Goal: Task Accomplishment & Management: Use online tool/utility

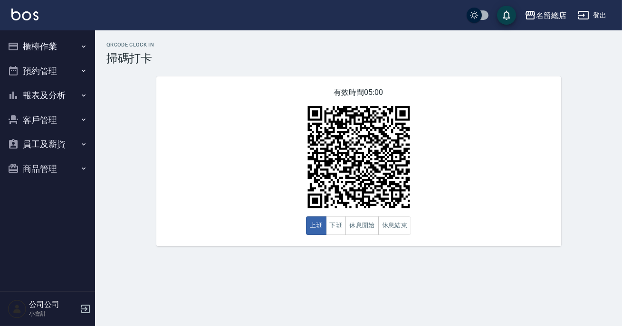
click at [336, 224] on button "下班" at bounding box center [336, 226] width 20 height 19
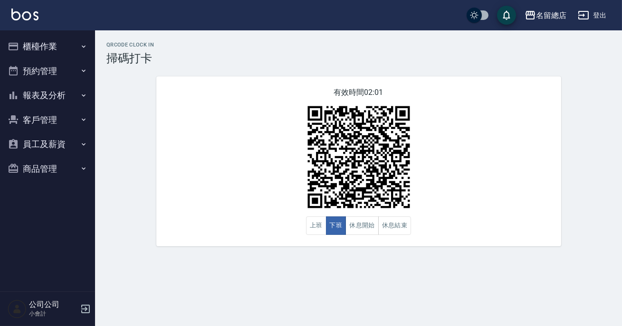
click at [336, 224] on button "下班" at bounding box center [336, 226] width 20 height 19
click at [359, 218] on button "休息開始" at bounding box center [361, 226] width 33 height 19
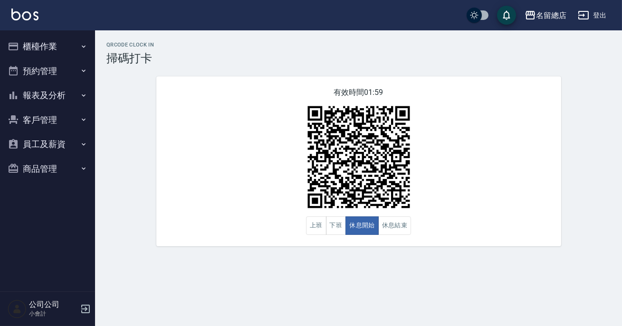
click at [343, 283] on div "QRcode Clock In 掃碼打卡 有效時間 01:59 上班 下班 休息開始 休息結束" at bounding box center [311, 163] width 622 height 326
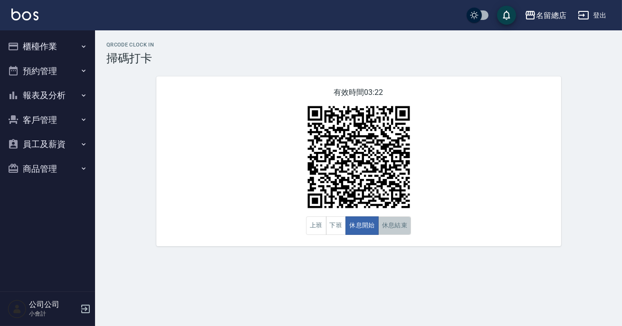
click at [407, 220] on button "休息結束" at bounding box center [394, 226] width 33 height 19
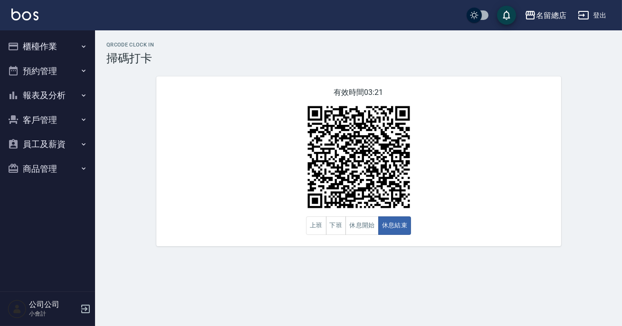
click at [428, 209] on div "有效時間 03:21 上班 下班 休息開始 休息結束" at bounding box center [358, 161] width 405 height 170
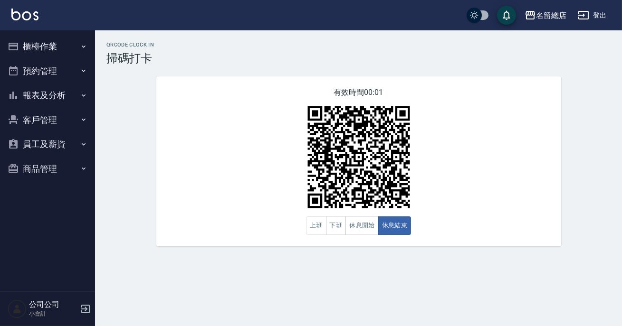
click at [428, 209] on div "有效時間 00:01 上班 下班 休息開始 休息結束" at bounding box center [358, 161] width 405 height 170
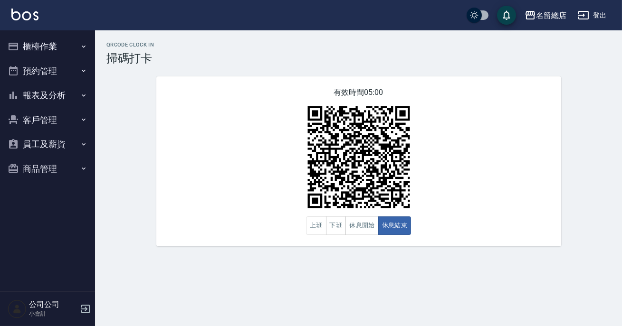
click at [76, 310] on p "小會計" at bounding box center [53, 314] width 48 height 9
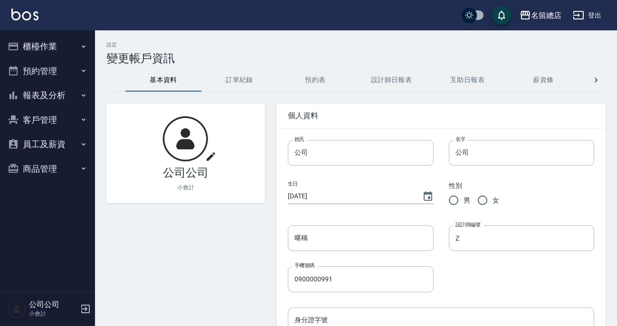
click at [41, 122] on button "客戶管理" at bounding box center [47, 120] width 87 height 25
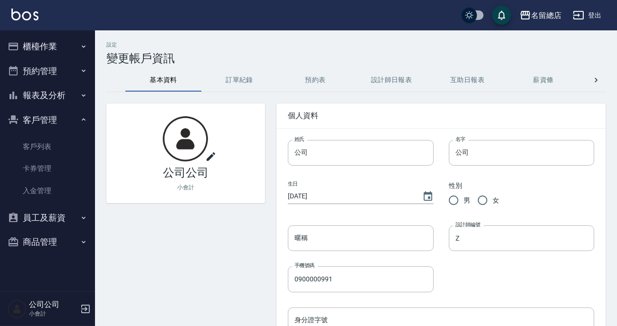
click at [33, 221] on button "員工及薪資" at bounding box center [47, 218] width 87 height 25
click at [82, 309] on icon "button" at bounding box center [85, 308] width 11 height 11
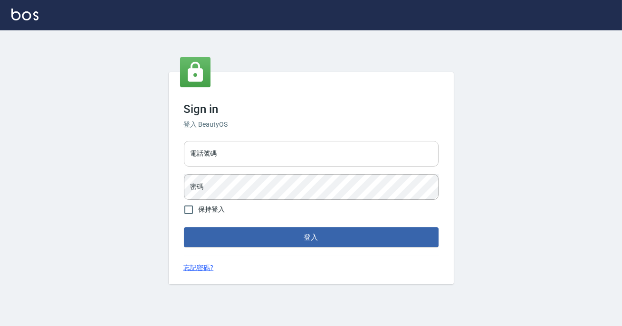
click at [235, 163] on input "電話號碼" at bounding box center [311, 154] width 255 height 26
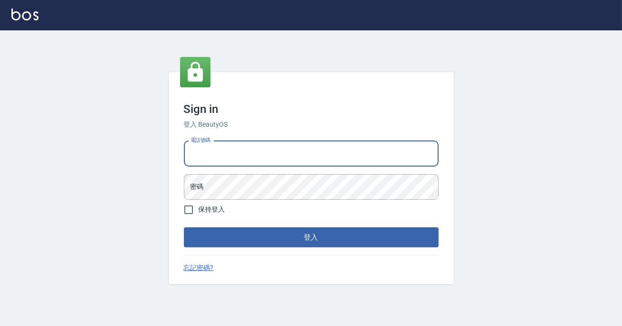
click at [247, 155] on input "電話號碼" at bounding box center [311, 154] width 255 height 26
type input "0989886729"
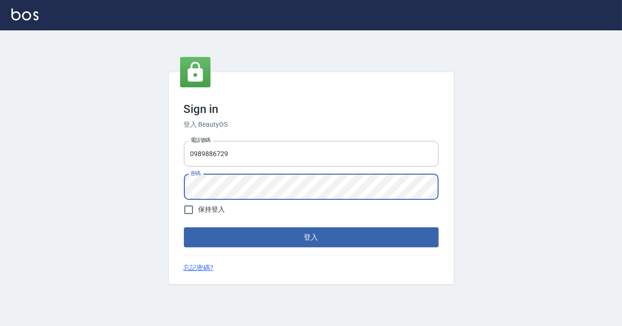
click at [184, 227] on button "登入" at bounding box center [311, 237] width 255 height 20
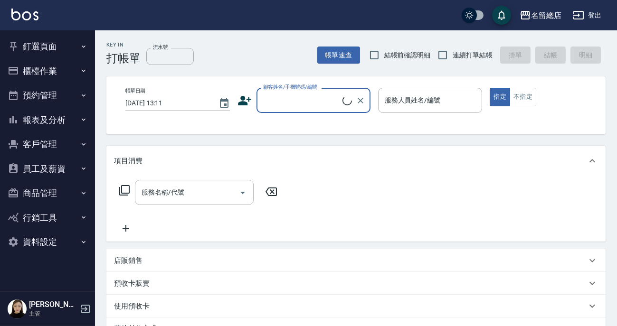
click at [45, 76] on button "櫃檯作業" at bounding box center [47, 71] width 87 height 25
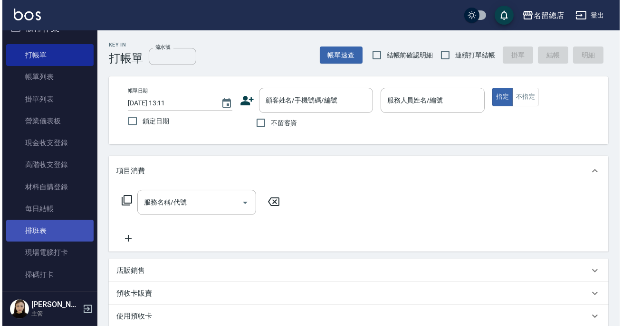
scroll to position [86, 0]
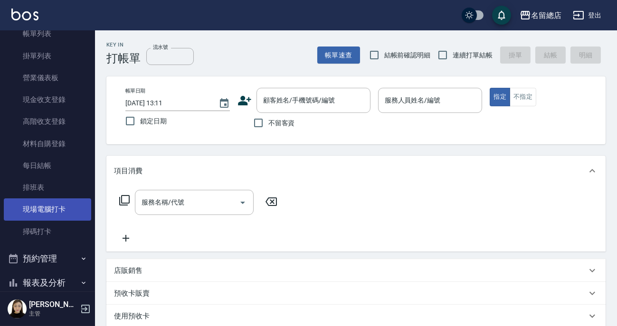
click at [58, 212] on link "現場電腦打卡" at bounding box center [47, 210] width 87 height 22
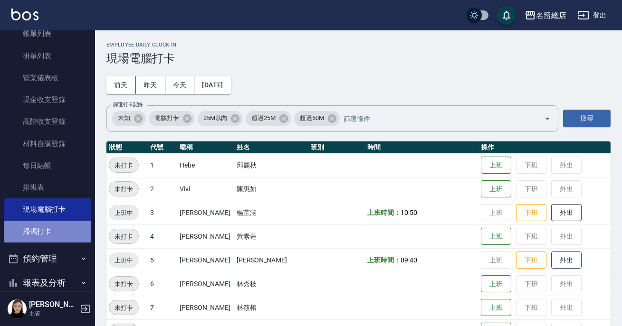
click at [53, 235] on link "掃碼打卡" at bounding box center [47, 232] width 87 height 22
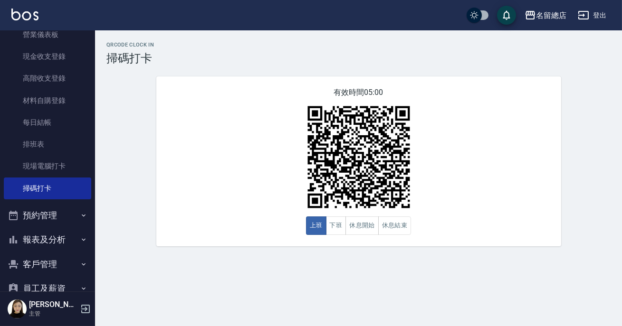
scroll to position [216, 0]
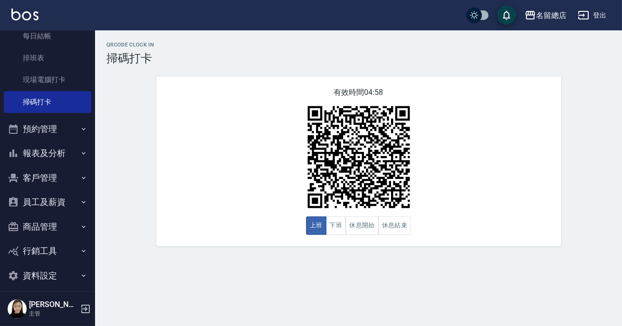
click at [63, 190] on button "員工及薪資" at bounding box center [47, 202] width 87 height 25
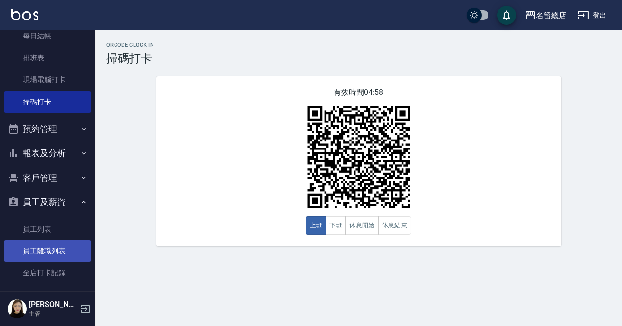
scroll to position [259, 0]
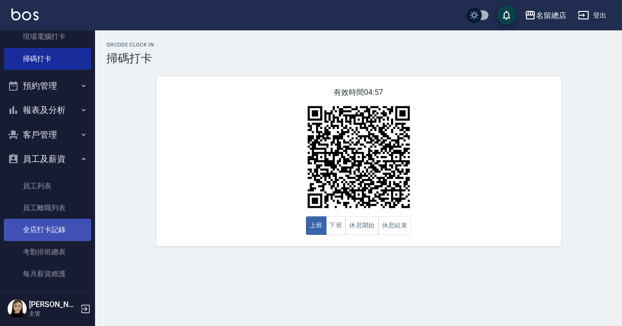
click at [49, 229] on link "全店打卡記錄" at bounding box center [47, 230] width 87 height 22
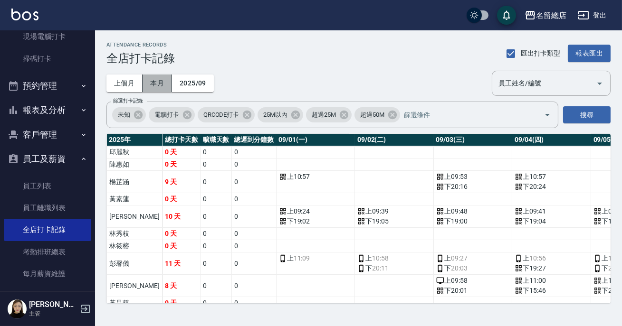
click at [153, 79] on button "本月" at bounding box center [156, 84] width 29 height 18
click at [154, 82] on button "本月" at bounding box center [156, 84] width 29 height 18
click at [523, 72] on div "員工姓名/編號" at bounding box center [551, 83] width 119 height 25
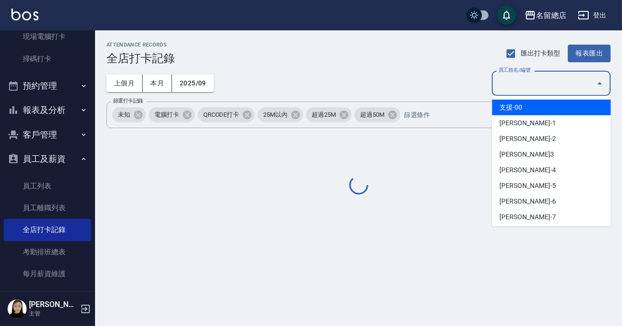
click at [529, 74] on label "員工姓名/編號" at bounding box center [514, 69] width 32 height 7
click at [529, 82] on input "員工姓名/編號" at bounding box center [544, 83] width 96 height 17
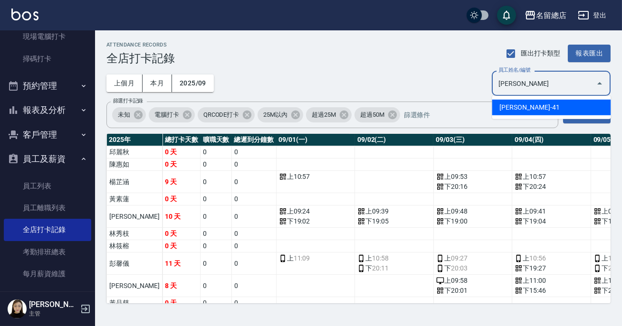
type input "[PERSON_NAME]"
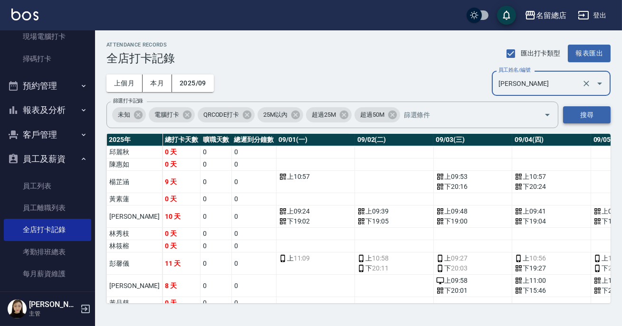
click at [581, 118] on button "搜尋" at bounding box center [586, 115] width 47 height 18
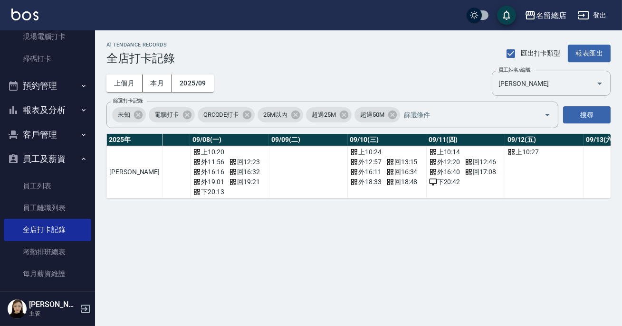
scroll to position [0, 583]
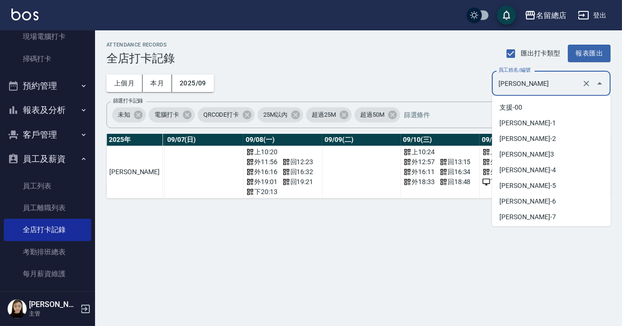
click at [572, 89] on input "[PERSON_NAME]" at bounding box center [538, 83] width 84 height 17
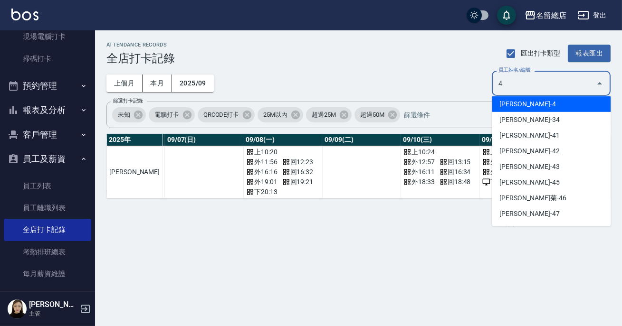
scroll to position [0, 0]
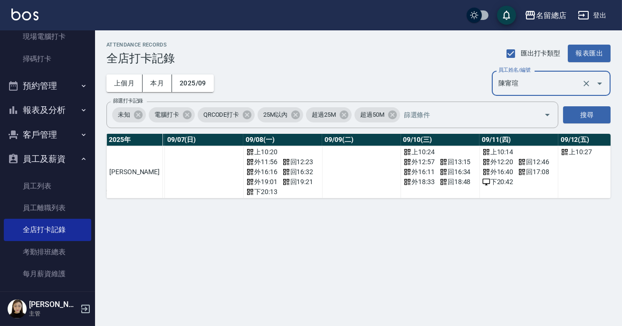
type input "陳甯瑄"
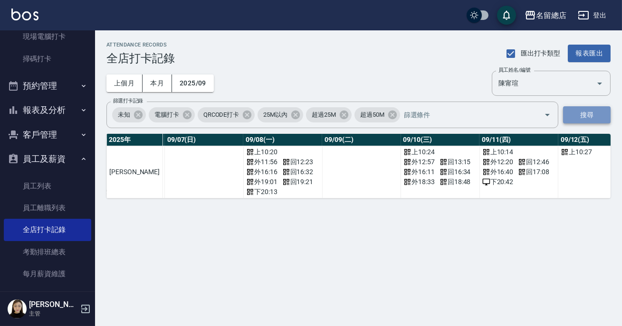
click at [576, 109] on button "搜尋" at bounding box center [586, 115] width 47 height 18
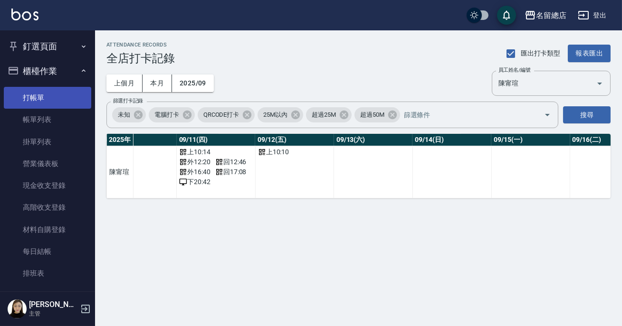
click at [37, 92] on link "打帳單" at bounding box center [47, 98] width 87 height 22
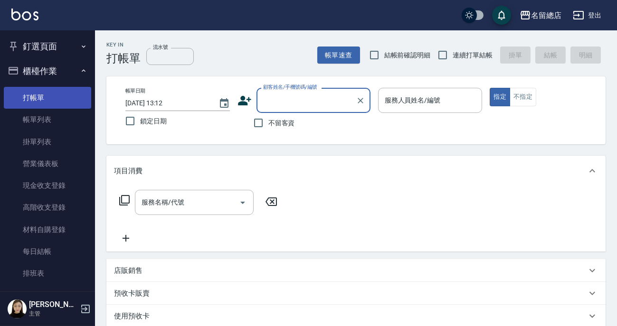
click at [434, 132] on div "帳單日期 [DATE] 13:12 鎖定日期 顧客姓名/手機號碼/編號 顧客姓名/手機號碼/編號 不留客資 服務人員姓名/編號 服務人員姓名/編號 指定 不指定" at bounding box center [356, 110] width 476 height 45
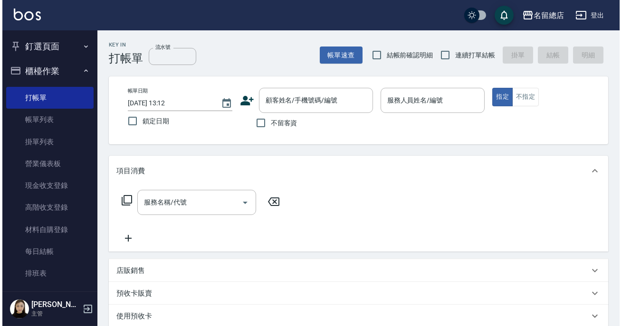
scroll to position [43, 0]
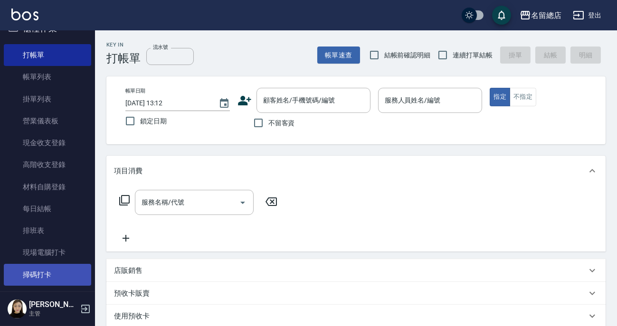
click at [44, 278] on link "掃碼打卡" at bounding box center [47, 275] width 87 height 22
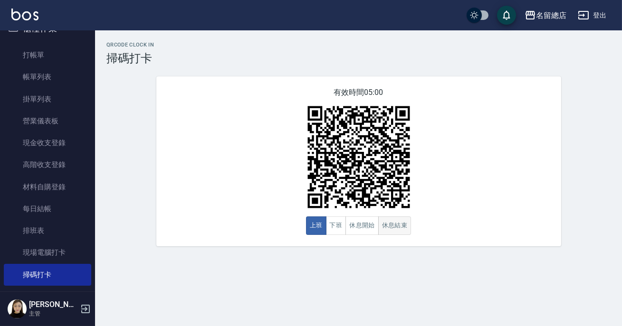
click at [399, 227] on button "休息結束" at bounding box center [394, 226] width 33 height 19
